Goal: Task Accomplishment & Management: Manage account settings

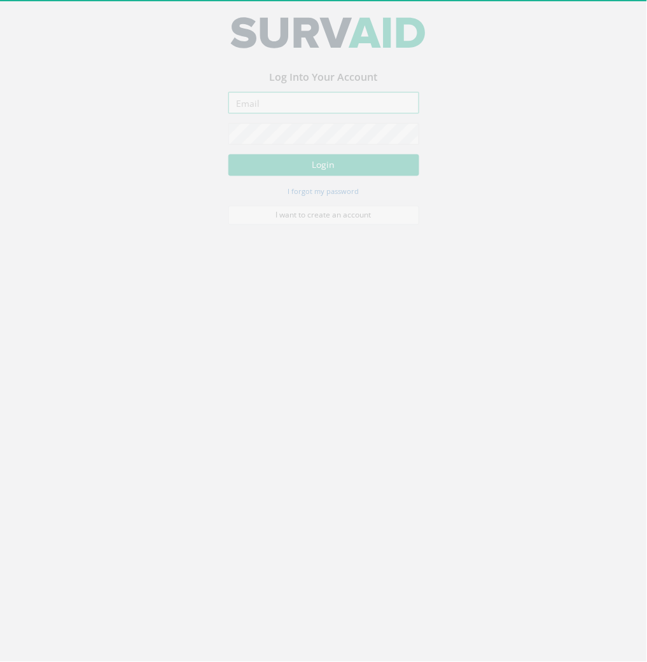
type input "[EMAIL_ADDRESS][DOMAIN_NAME]"
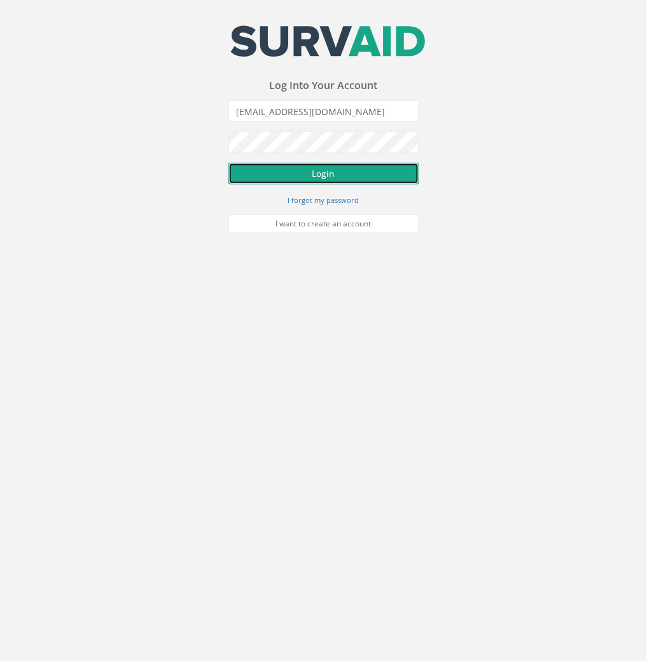
click at [264, 170] on button "Login" at bounding box center [323, 174] width 191 height 22
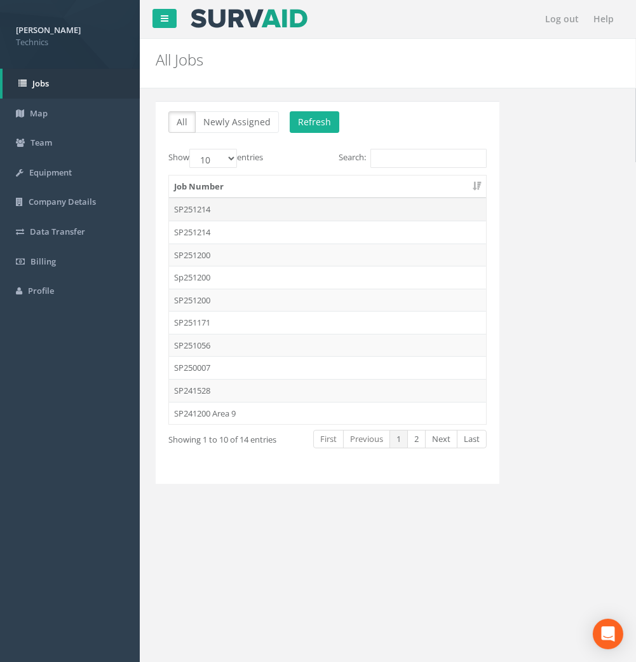
click at [207, 212] on td "SP251214" at bounding box center [327, 209] width 317 height 23
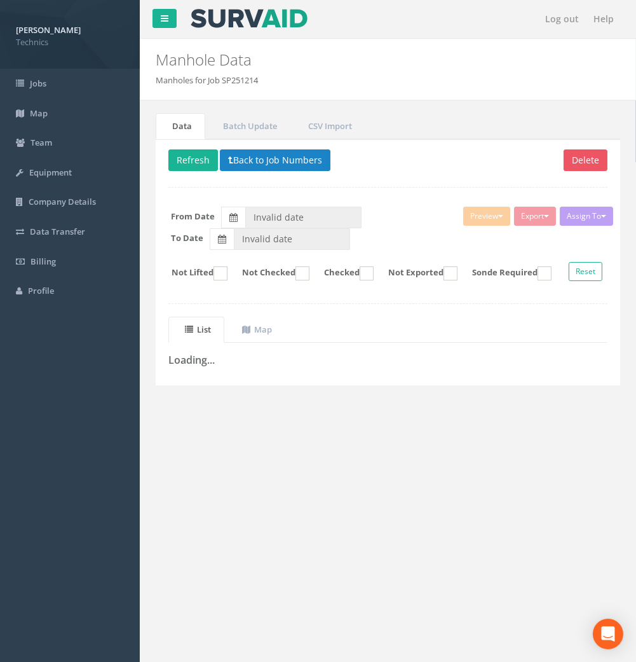
type input "[DATE]"
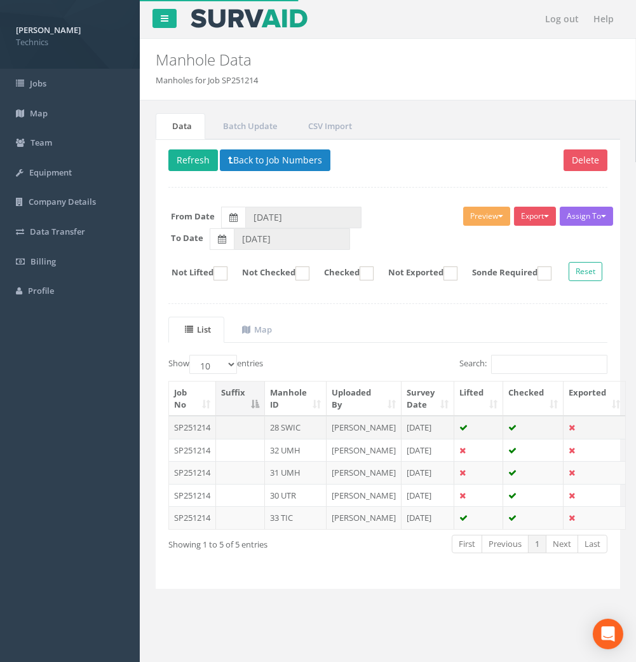
scroll to position [42, 0]
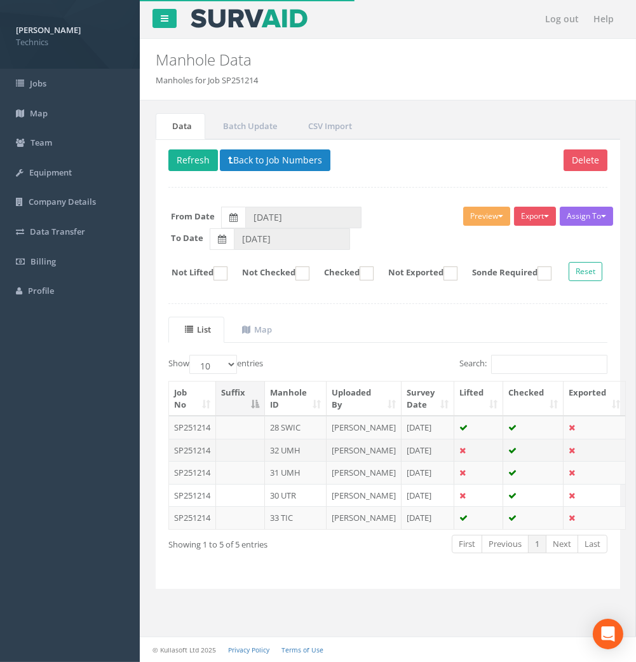
click at [300, 439] on td "32 UMH" at bounding box center [296, 450] width 62 height 23
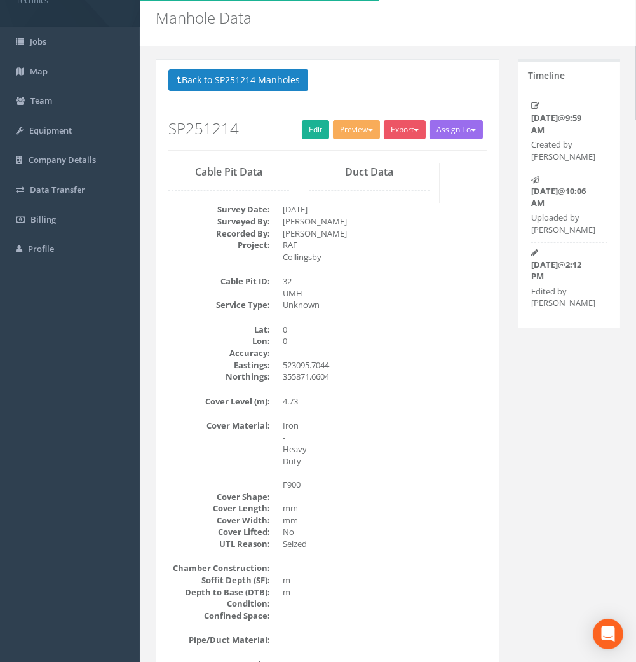
scroll to position [0, 0]
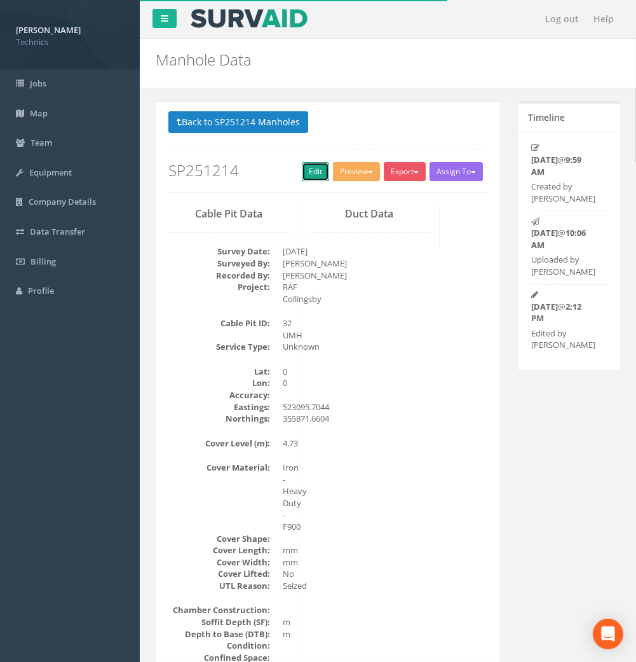
click at [317, 170] on link "Edit" at bounding box center [315, 171] width 27 height 19
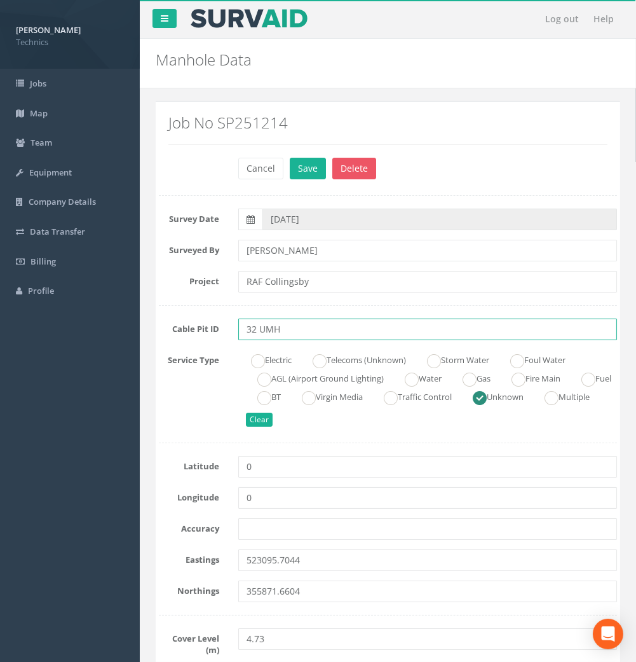
drag, startPoint x: 282, startPoint y: 331, endPoint x: 259, endPoint y: 337, distance: 24.4
click at [259, 337] on input "32 UMH" at bounding box center [427, 330] width 379 height 22
type input "32 AGL"
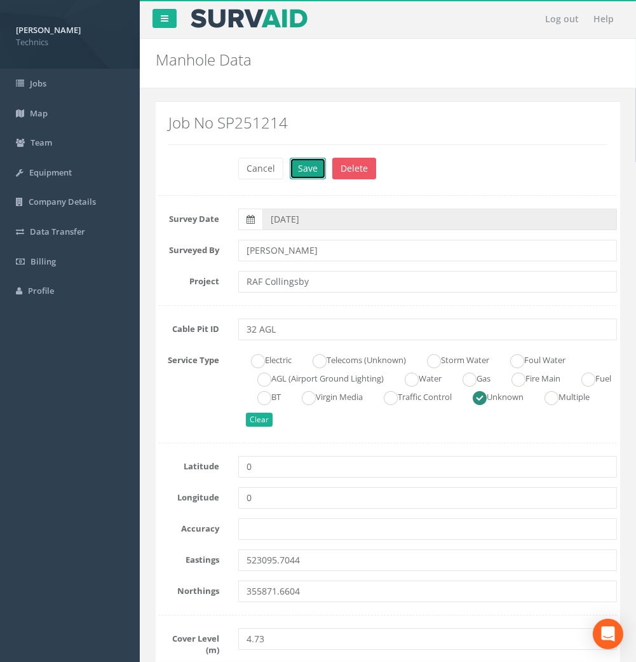
click at [299, 168] on button "Save" at bounding box center [308, 169] width 36 height 22
